Goal: Transaction & Acquisition: Purchase product/service

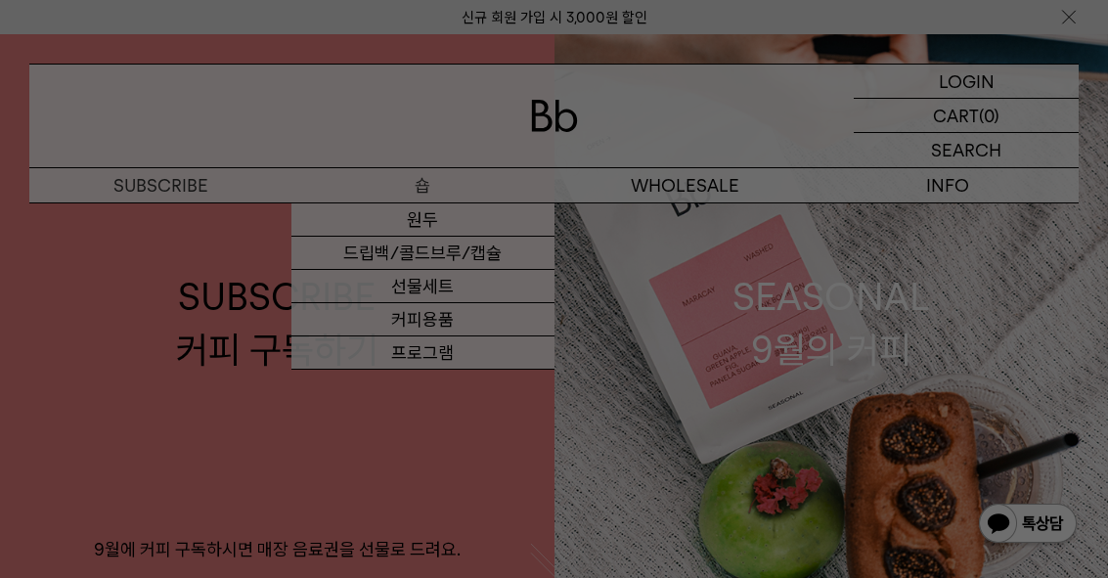
click at [442, 224] on div at bounding box center [554, 289] width 1108 height 578
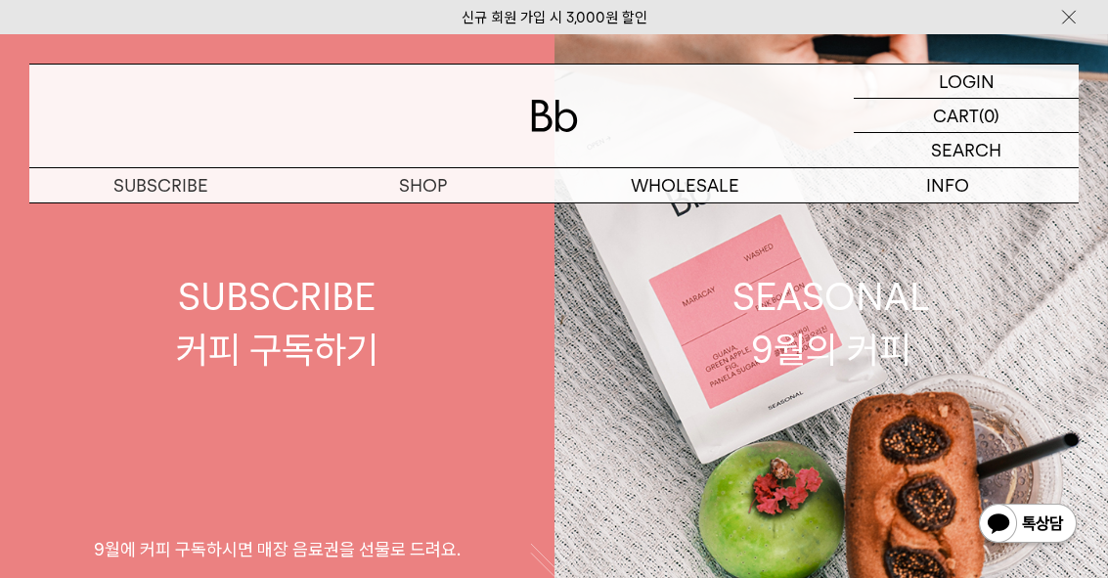
click at [453, 213] on link "SUBSCRIBE 커피 구독하기 9월에 커피 구독하시면 매장 음료권을 선물로 드려요." at bounding box center [277, 323] width 555 height 578
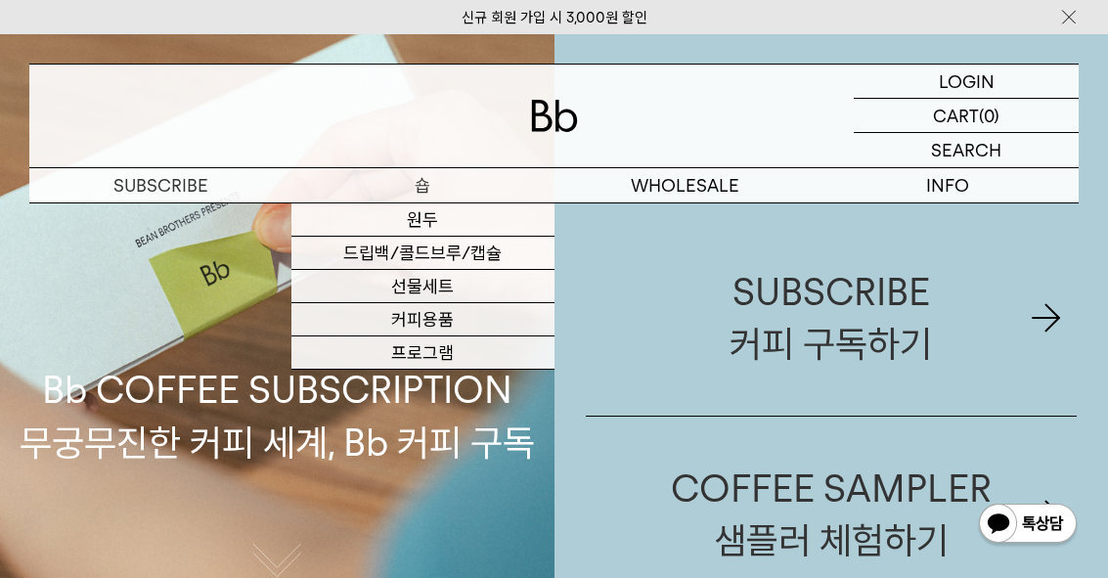
click at [437, 210] on link "원두" at bounding box center [422, 219] width 262 height 33
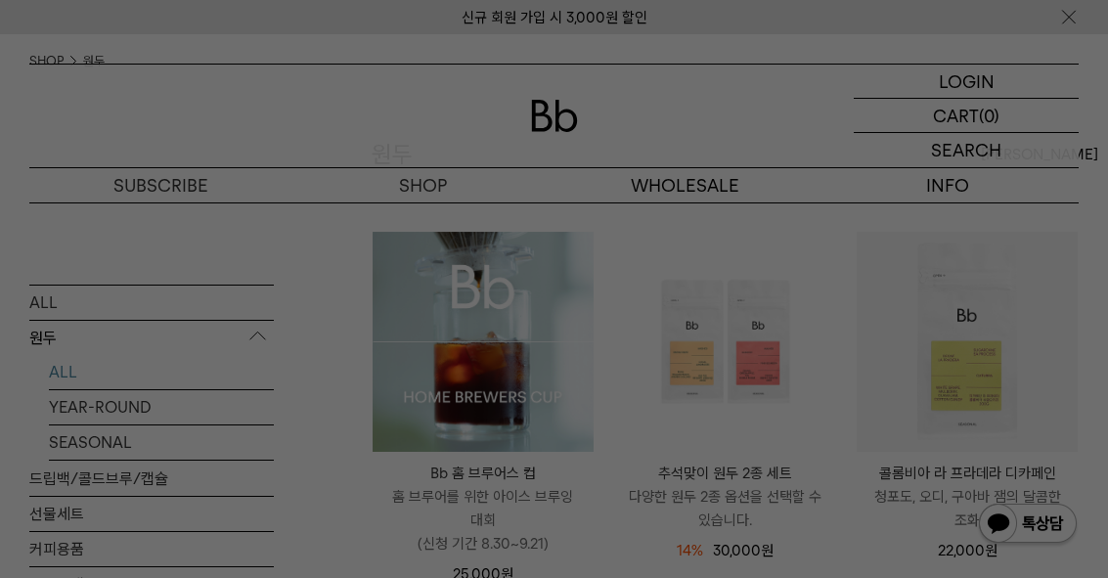
scroll to position [152, 0]
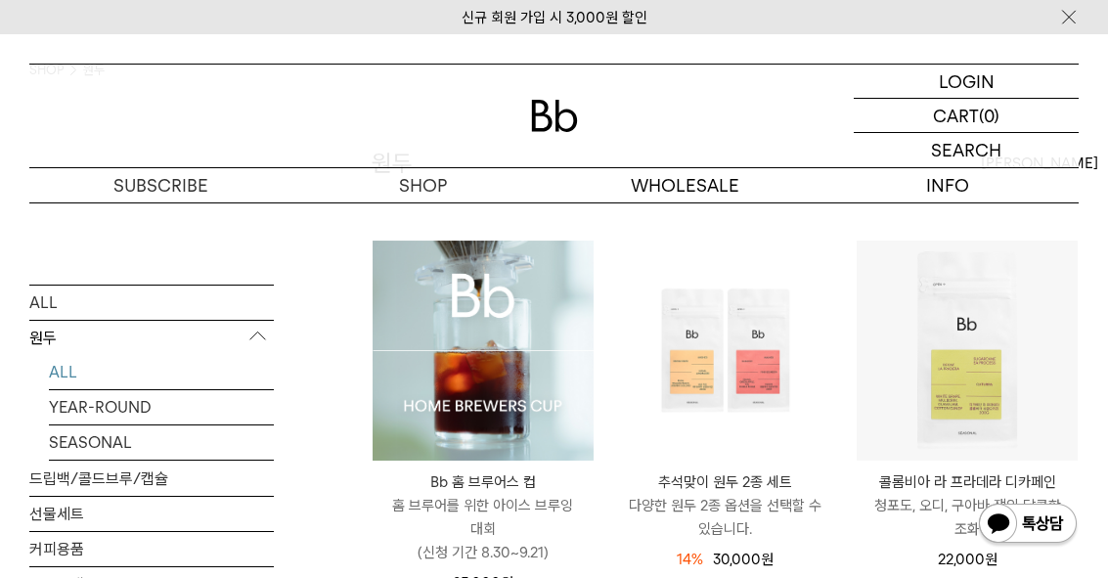
click at [540, 499] on p "홈 브루어를 위한 아이스 브루잉 대회 (신청 기간 8.30~9.21)" at bounding box center [483, 529] width 221 height 70
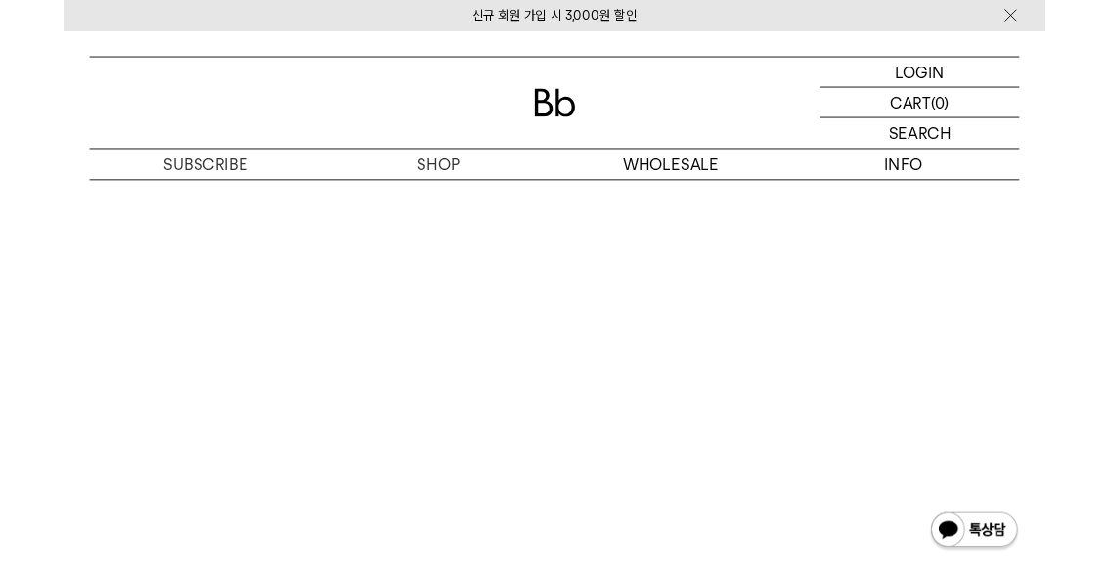
scroll to position [10736, 0]
